Goal: Information Seeking & Learning: Learn about a topic

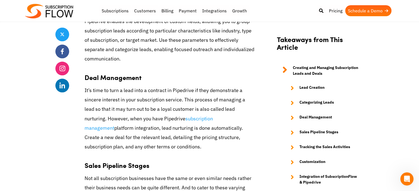
scroll to position [551, 0]
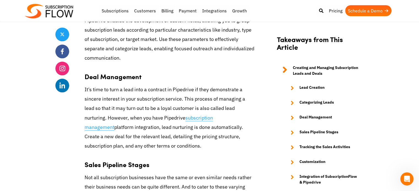
click at [207, 115] on link "subscription management" at bounding box center [149, 123] width 128 height 16
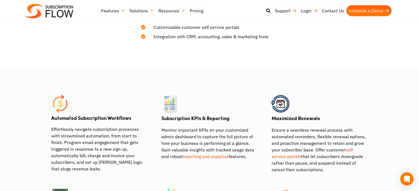
scroll to position [386, 0]
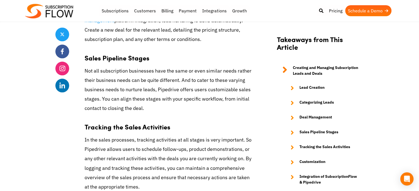
scroll to position [716, 0]
